Goal: Answer question/provide support: Share knowledge or assist other users

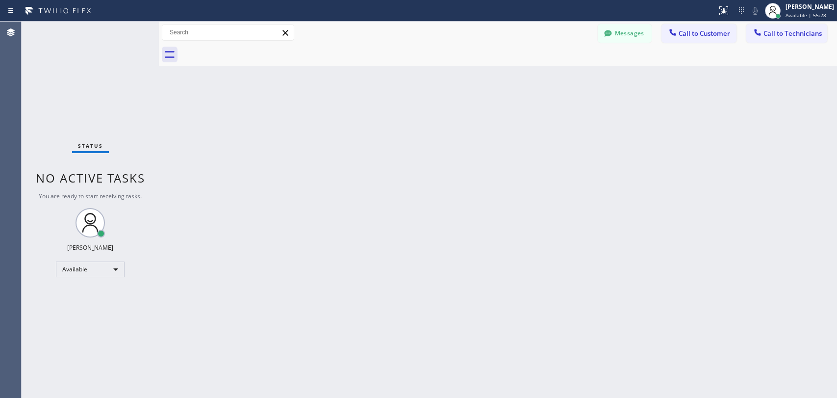
drag, startPoint x: 0, startPoint y: 0, endPoint x: 747, endPoint y: 35, distance: 748.0
click at [774, 37] on button "Call to Technicians" at bounding box center [786, 33] width 81 height 19
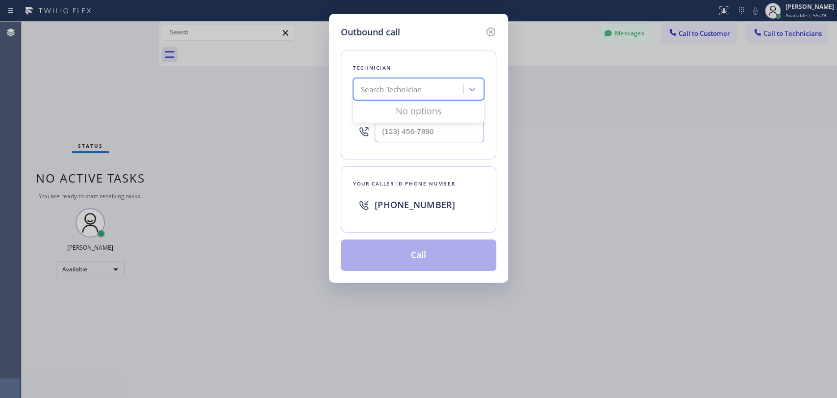
click at [452, 86] on div "Search Technician" at bounding box center [409, 89] width 107 height 17
type input "[PERSON_NAME]"
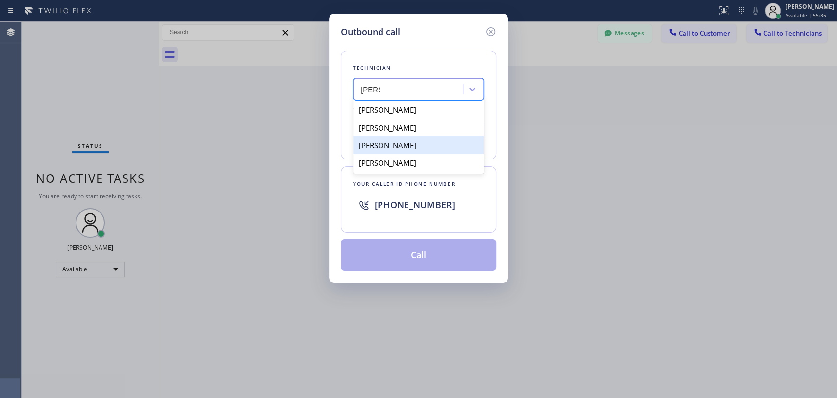
click at [416, 146] on div "[PERSON_NAME]" at bounding box center [418, 145] width 131 height 18
type input "[PHONE_NUMBER]"
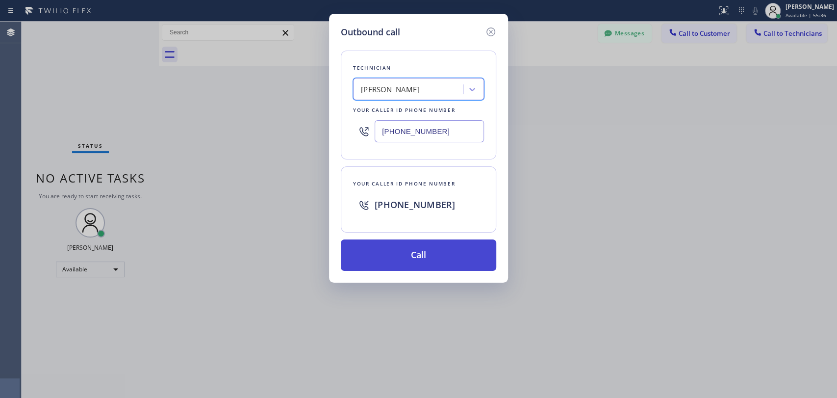
click at [411, 251] on button "Call" at bounding box center [418, 254] width 155 height 31
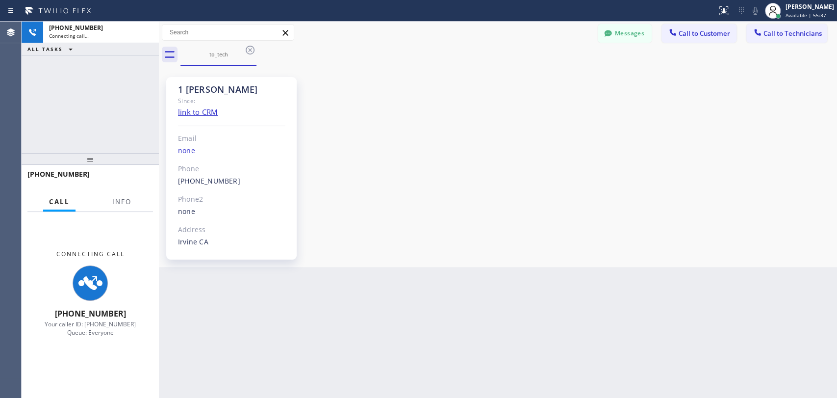
scroll to position [5260, 0]
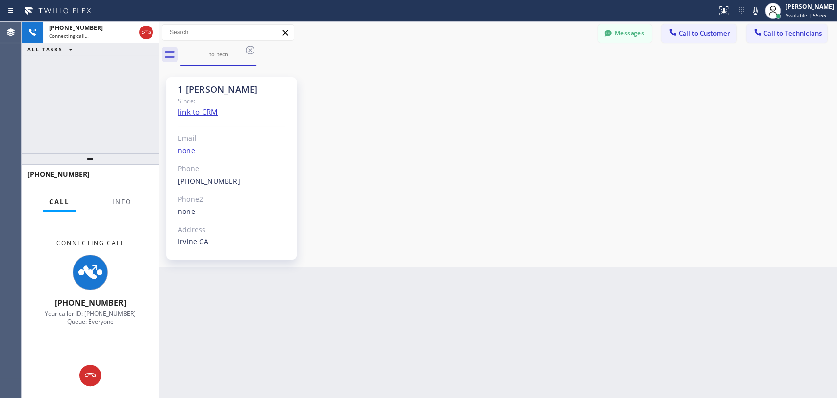
drag, startPoint x: 740, startPoint y: 153, endPoint x: 726, endPoint y: 151, distance: 14.5
click at [740, 153] on div "1 [PERSON_NAME] Since: link to CRM Email none Phone [PHONE_NUMBER] Outbound cal…" at bounding box center [497, 166] width 673 height 196
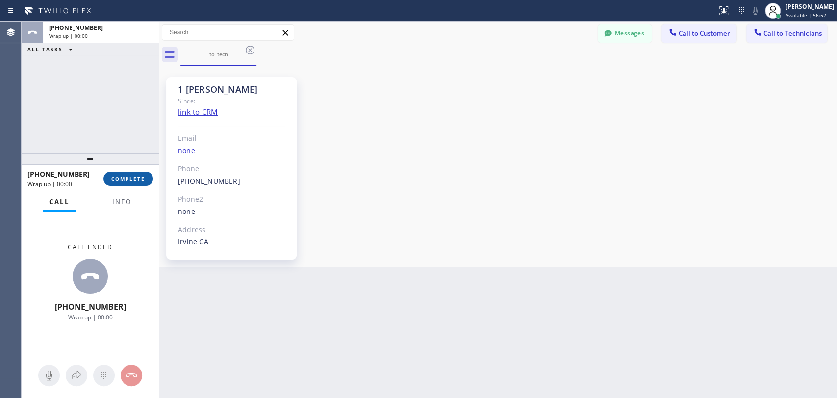
click at [141, 181] on span "COMPLETE" at bounding box center [128, 178] width 34 height 7
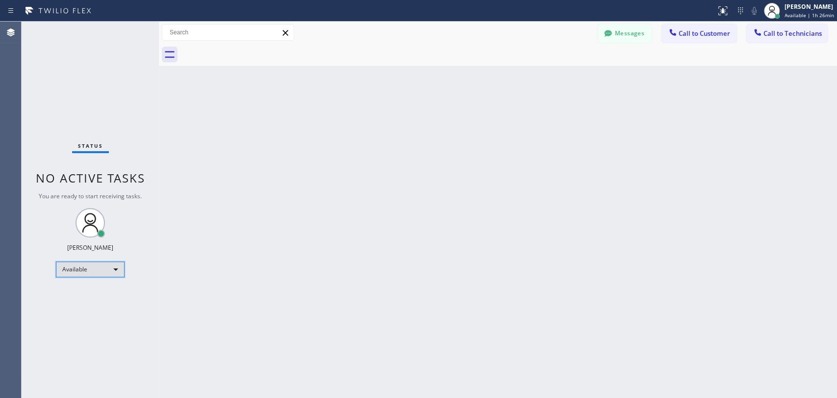
click at [81, 272] on div "Available" at bounding box center [90, 269] width 69 height 16
click at [78, 285] on li "Offline" at bounding box center [89, 282] width 67 height 12
click at [809, 17] on span "Available | 1h 26min" at bounding box center [809, 15] width 50 height 7
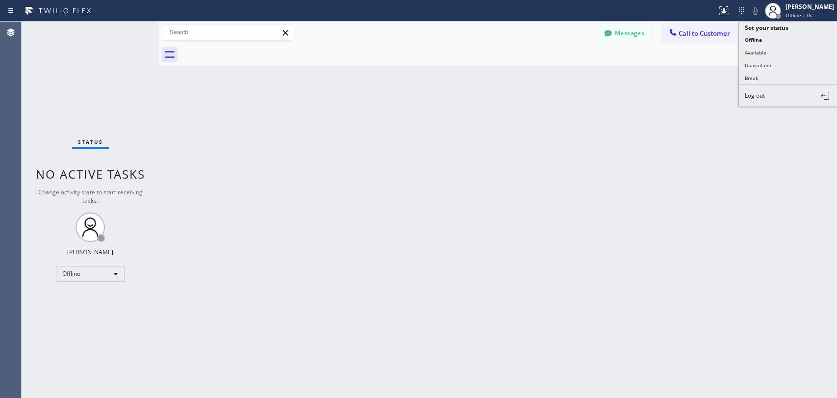
click at [754, 97] on span "Log out" at bounding box center [755, 95] width 20 height 8
